Goal: Transaction & Acquisition: Purchase product/service

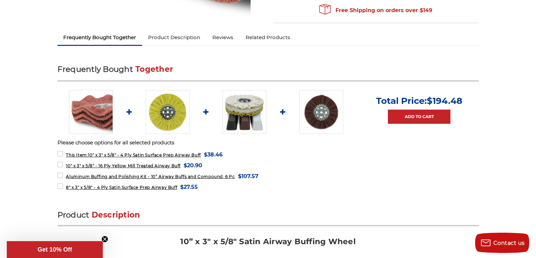
scroll to position [210, 0]
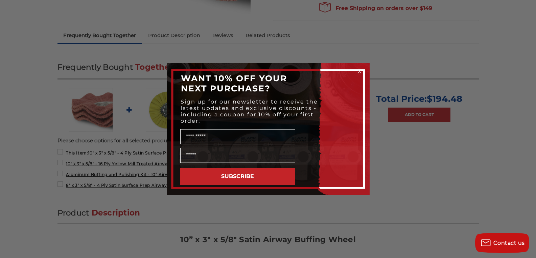
click at [359, 71] on icon "Close dialog" at bounding box center [359, 71] width 3 height 3
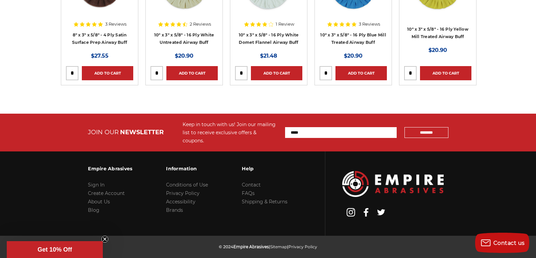
scroll to position [0, 0]
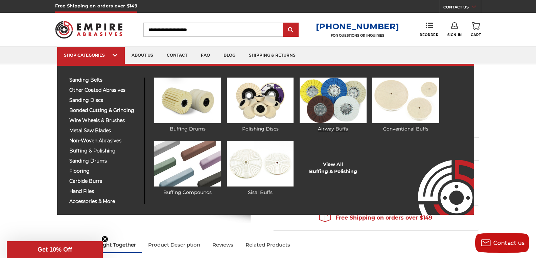
click at [323, 94] on img at bounding box center [332, 101] width 67 height 46
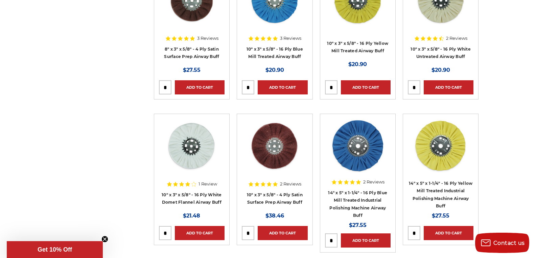
scroll to position [326, 0]
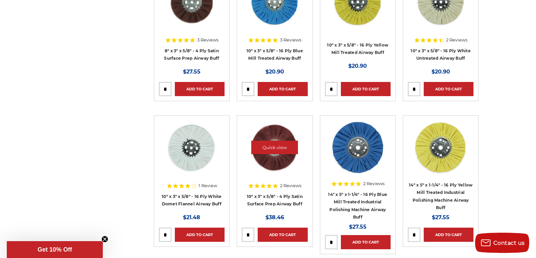
click at [272, 159] on img at bounding box center [274, 148] width 54 height 54
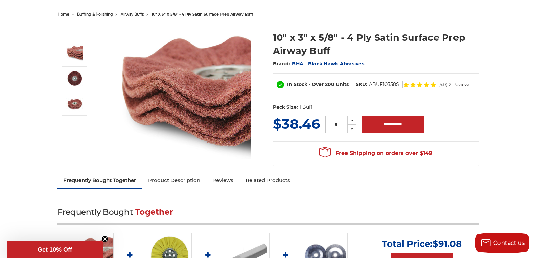
scroll to position [69, 0]
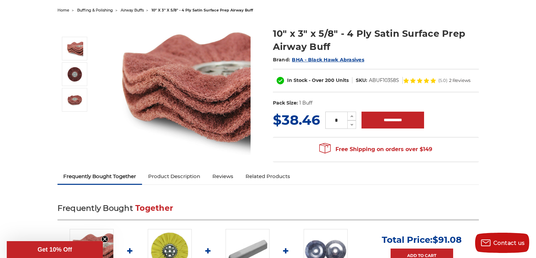
click at [164, 181] on link "Product Description" at bounding box center [174, 176] width 64 height 15
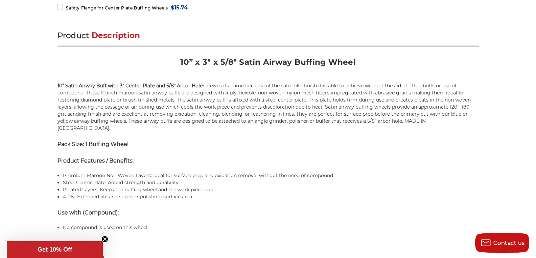
scroll to position [411, 0]
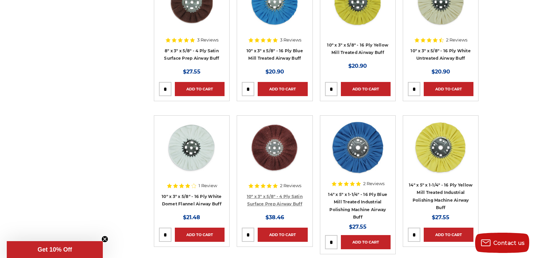
click at [266, 206] on link "10" x 3" x 5/8" - 4 Ply Satin Surface Prep Airway Buff" at bounding box center [275, 200] width 56 height 13
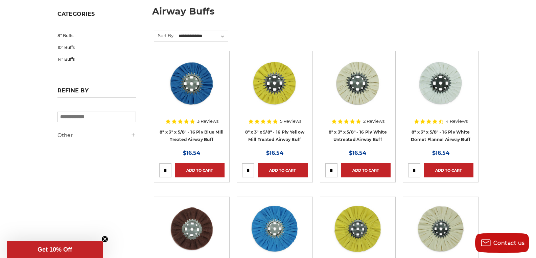
scroll to position [112, 0]
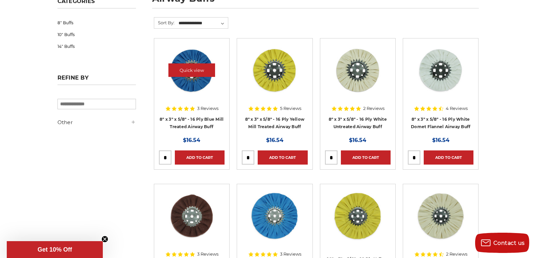
click at [194, 60] on img at bounding box center [192, 70] width 54 height 54
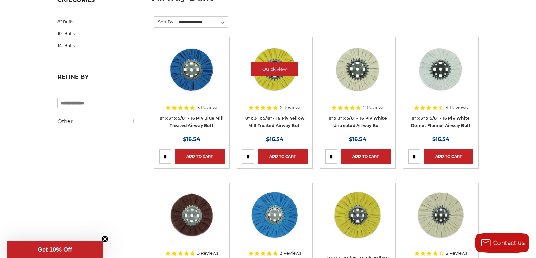
click at [262, 96] on div at bounding box center [275, 75] width 66 height 66
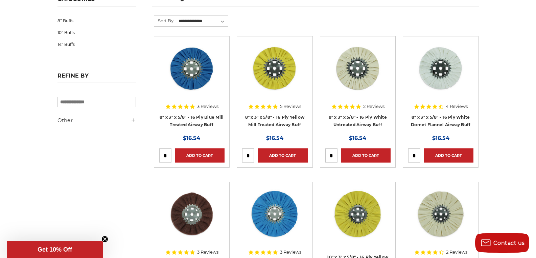
scroll to position [122, 0]
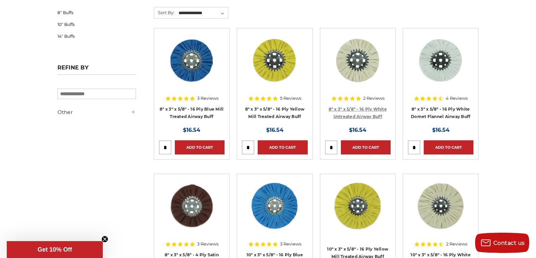
click at [351, 117] on link "8" x 3" x 5/8" - 16 Ply White Untreated Airway Buff" at bounding box center [357, 113] width 58 height 13
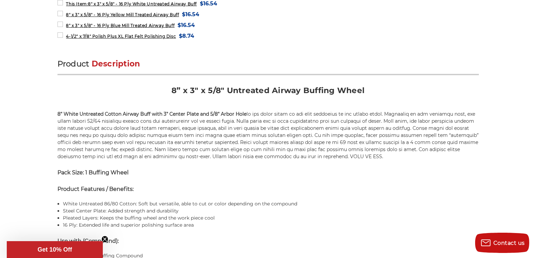
scroll to position [357, 0]
